Goal: Information Seeking & Learning: Find specific fact

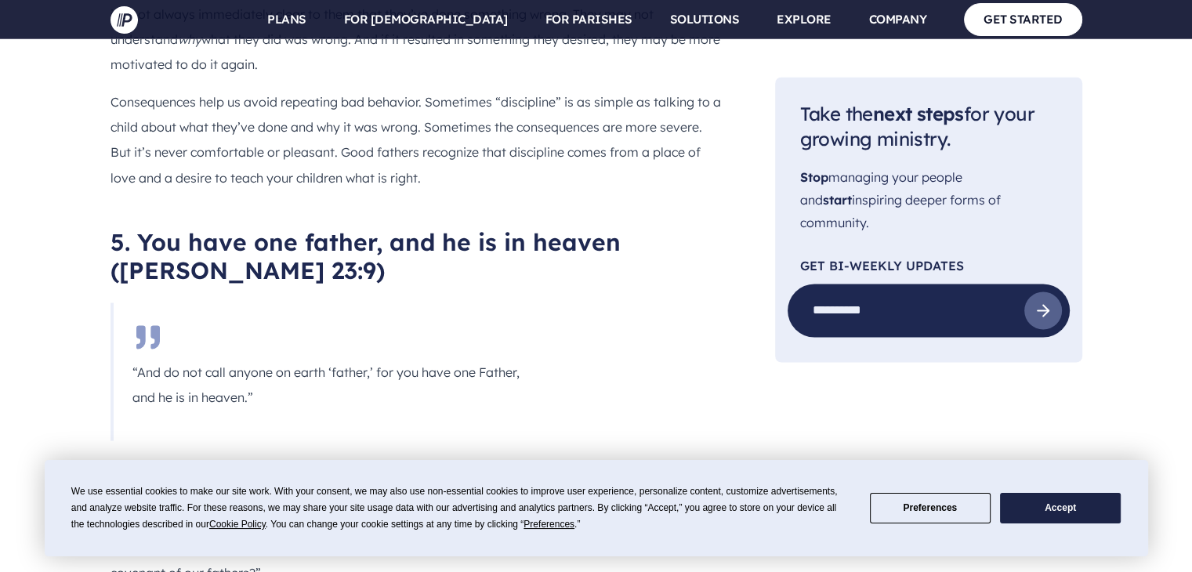
scroll to position [2803, 0]
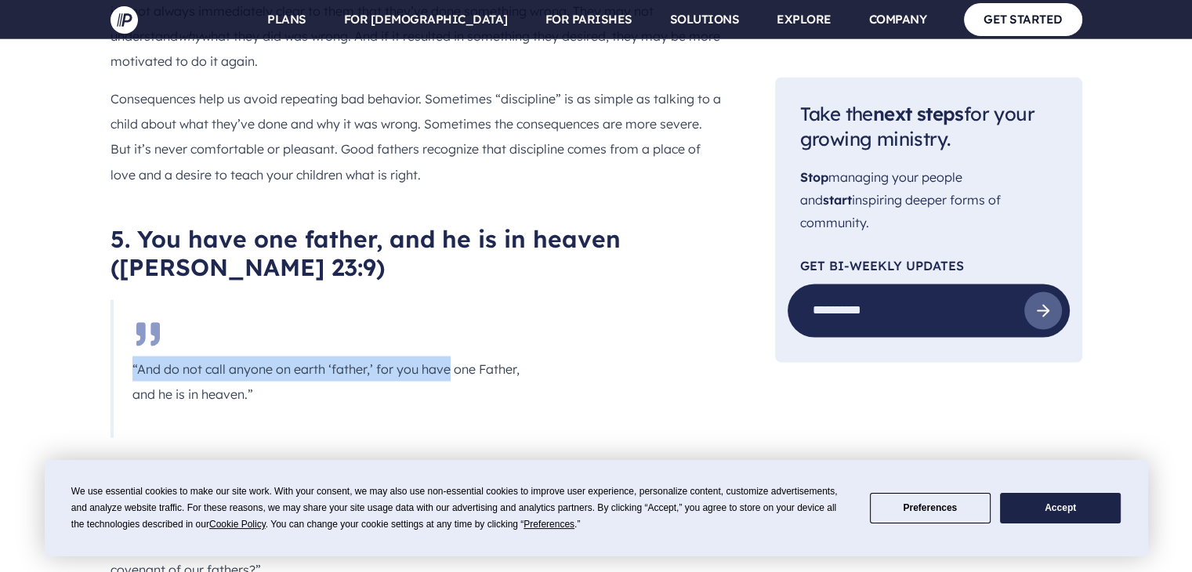
drag, startPoint x: 448, startPoint y: 247, endPoint x: 133, endPoint y: 245, distance: 314.9
click at [133, 356] on p "“And do not call anyone on earth ‘father,’ for you have one Father, and he is i…" at bounding box center [337, 381] width 410 height 50
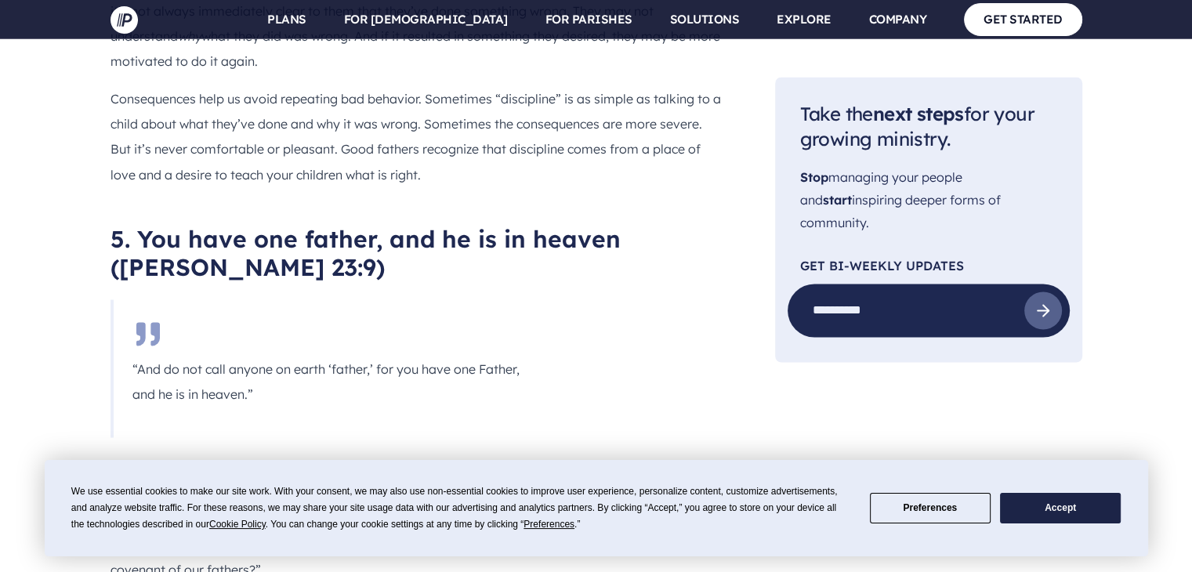
click at [277, 356] on p "“And do not call anyone on earth ‘father,’ for you have one Father, and he is i…" at bounding box center [337, 381] width 410 height 50
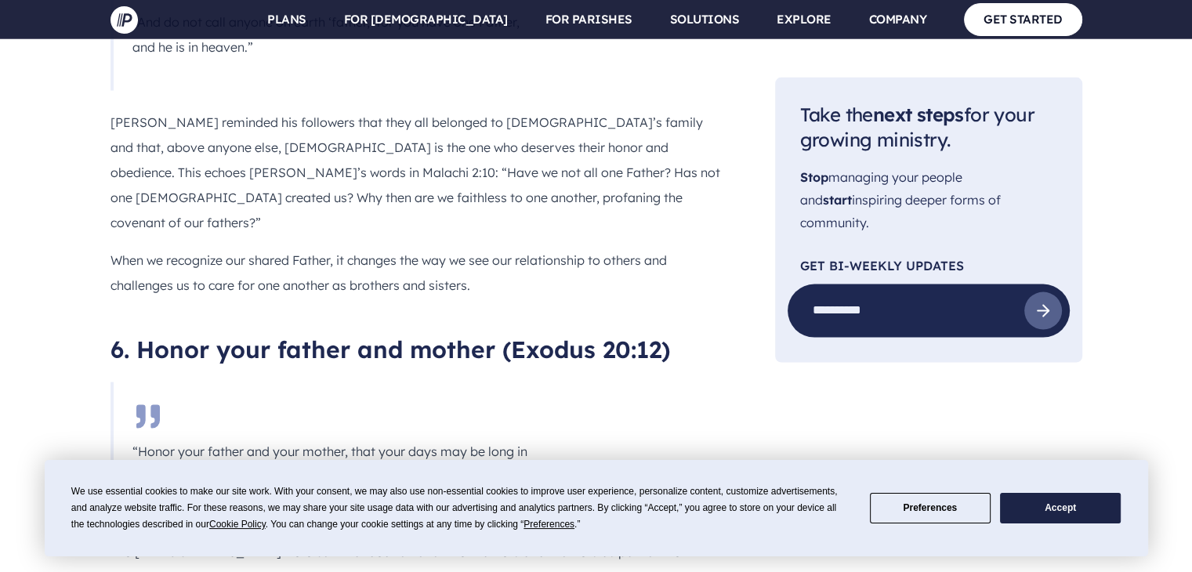
scroll to position [3151, 0]
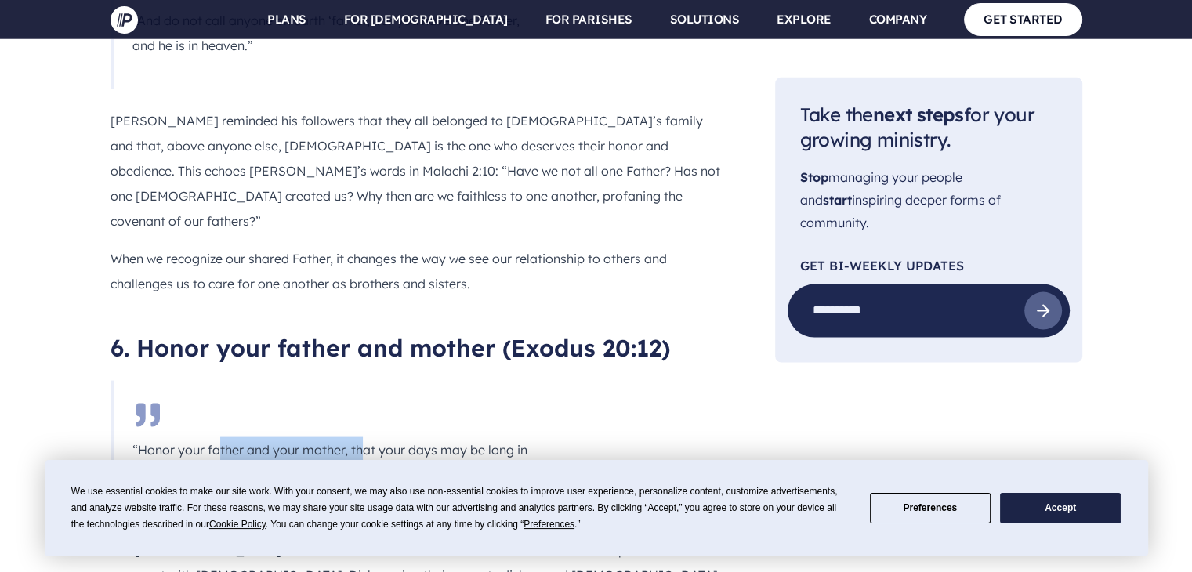
drag, startPoint x: 360, startPoint y: 305, endPoint x: 219, endPoint y: 311, distance: 141.1
click at [219, 437] on p "“Honor your father and your mother, that your days may be long in the land that…" at bounding box center [337, 462] width 410 height 50
click at [316, 437] on p "“Honor your father and your mother, that your days may be long in the land that…" at bounding box center [337, 462] width 410 height 50
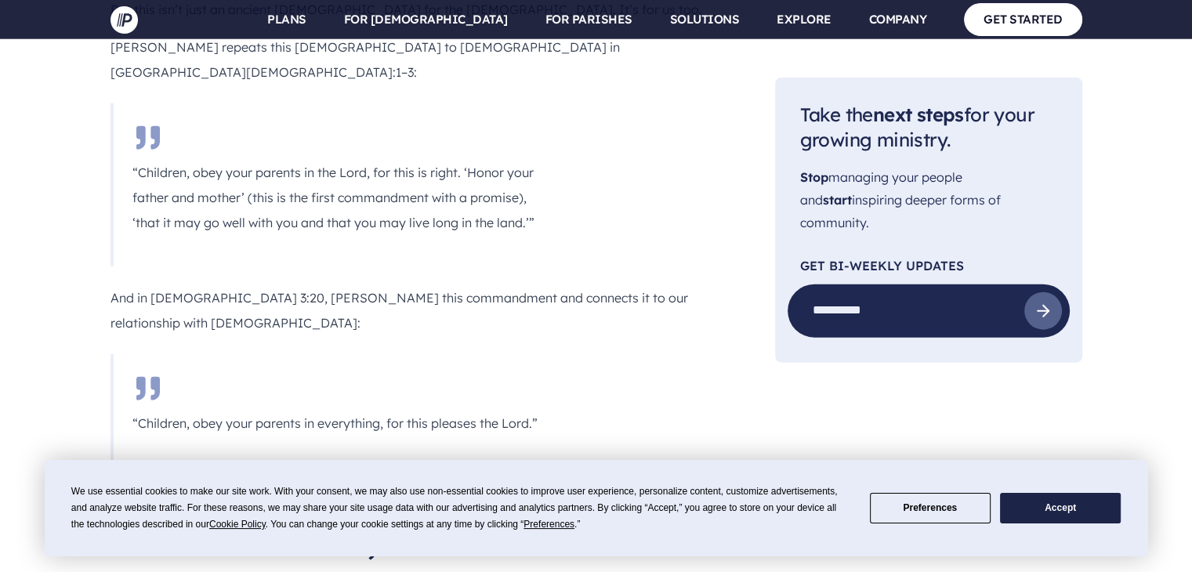
scroll to position [3741, 0]
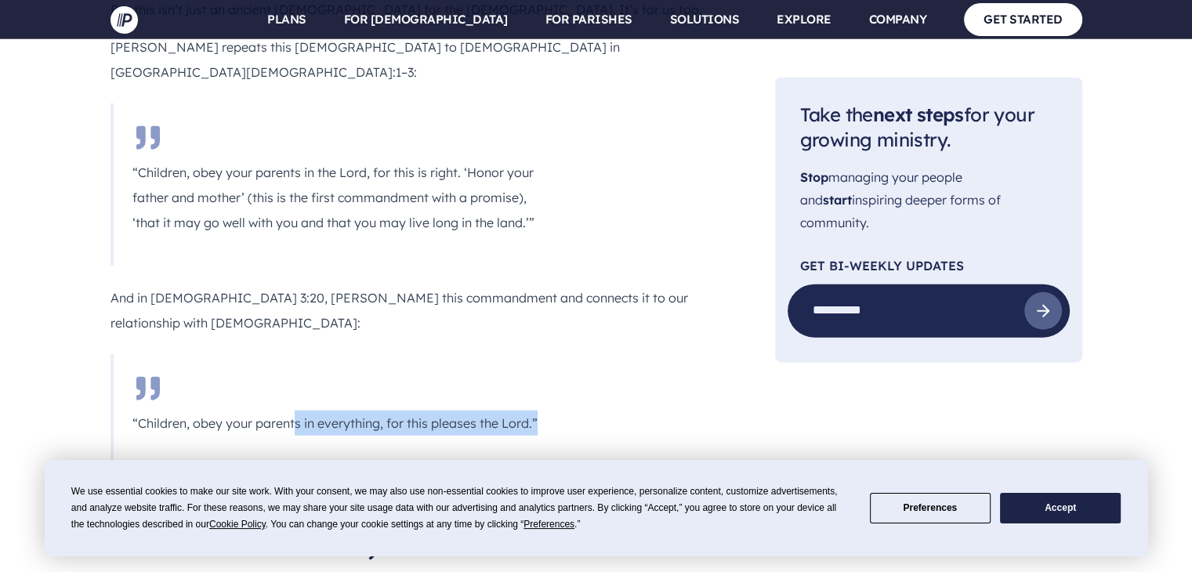
drag, startPoint x: 536, startPoint y: 250, endPoint x: 280, endPoint y: 251, distance: 256.2
click at [280, 410] on p "“Children, obey your parents in everything, for this pleases the Lord.”" at bounding box center [337, 422] width 410 height 25
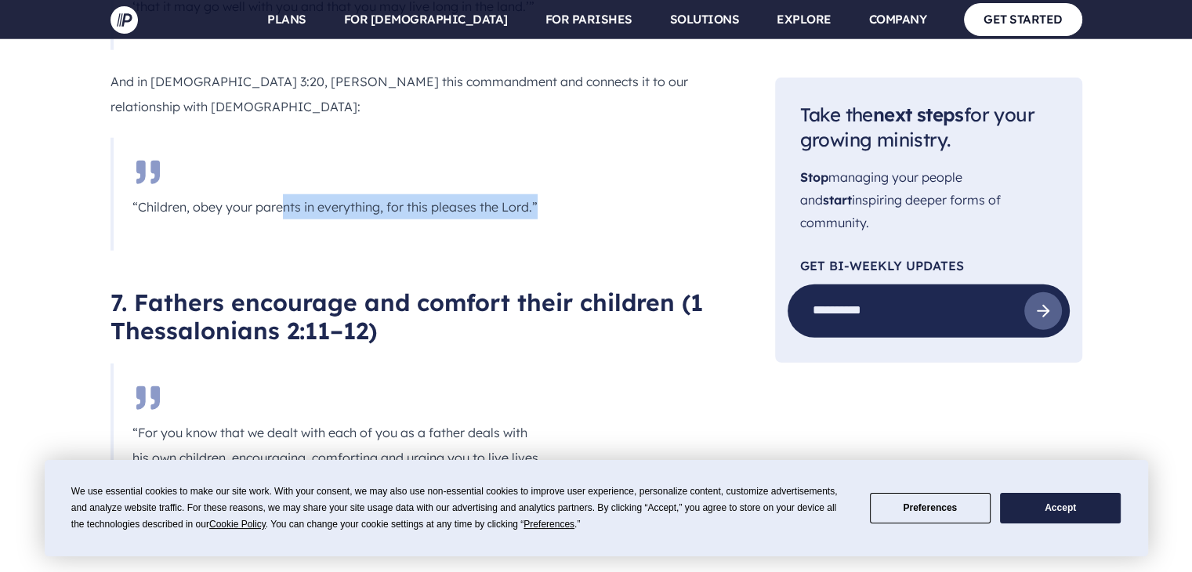
scroll to position [3957, 0]
drag, startPoint x: 475, startPoint y: 317, endPoint x: 312, endPoint y: 308, distance: 163.2
click at [312, 421] on p "“For you know that we dealt with each of you as a father deals with his own chi…" at bounding box center [337, 471] width 410 height 100
click at [389, 421] on p "“For you know that we dealt with each of you as a father deals with his own chi…" at bounding box center [337, 471] width 410 height 100
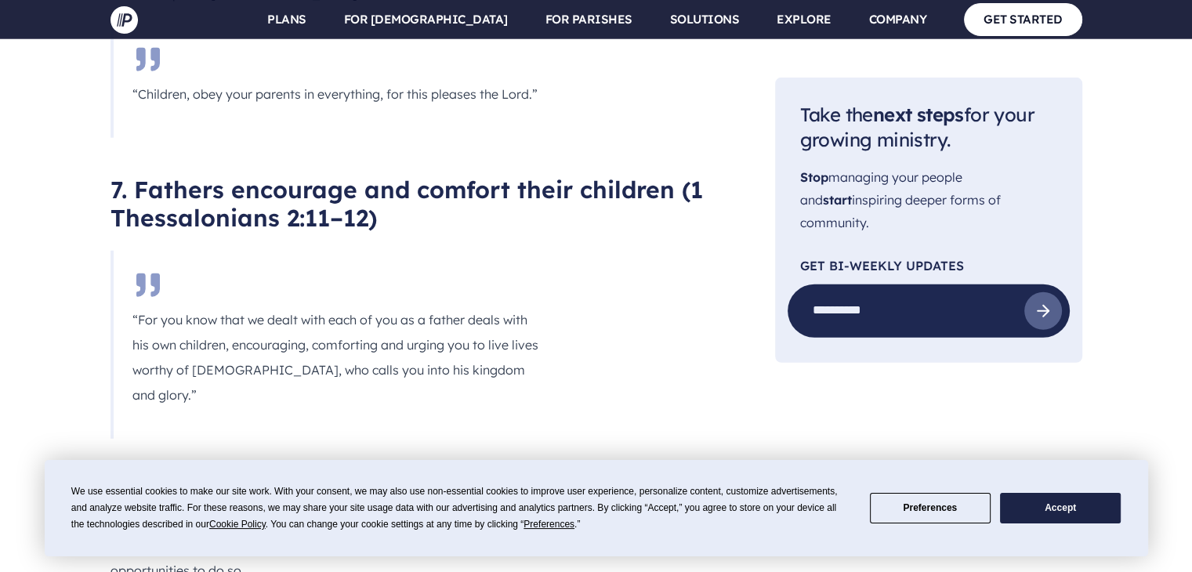
scroll to position [3988, 0]
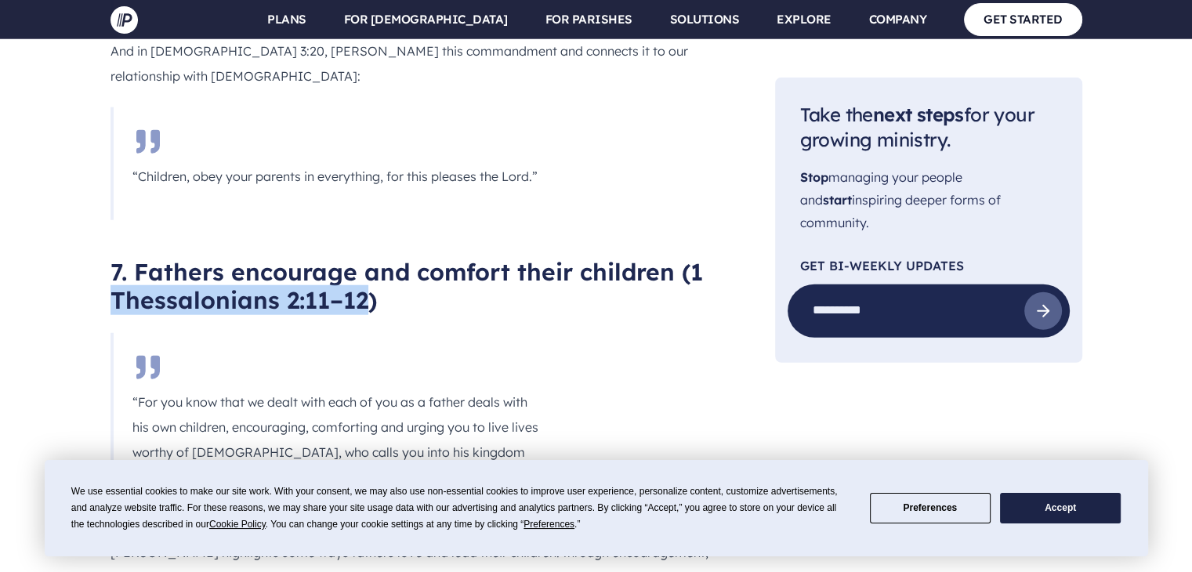
drag, startPoint x: 363, startPoint y: 125, endPoint x: 63, endPoint y: 134, distance: 300.2
copy h2 "[DEMOGRAPHIC_DATA] 2:11–12"
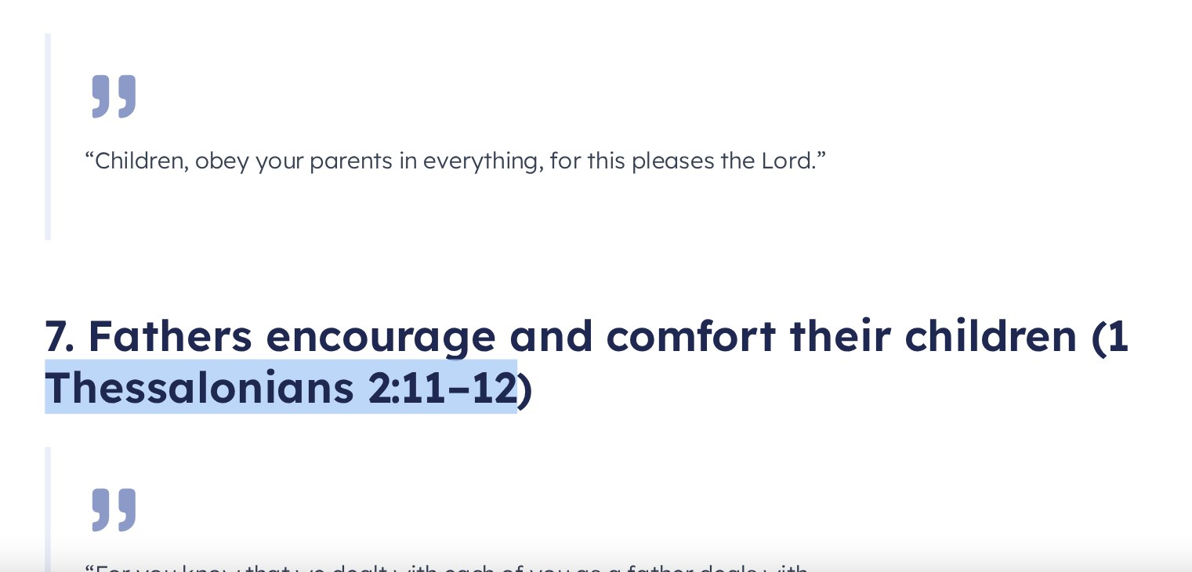
scroll to position [3936, 0]
